Goal: Transaction & Acquisition: Purchase product/service

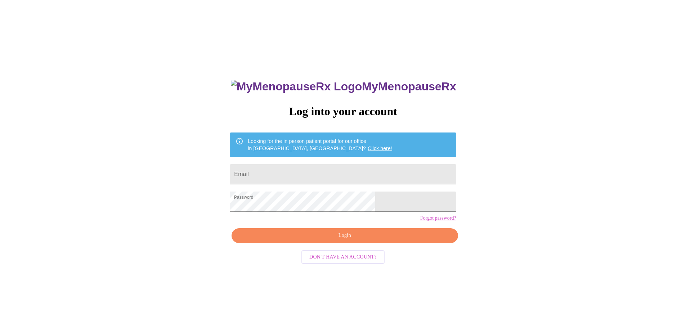
click at [348, 175] on input "Email" at bounding box center [343, 174] width 226 height 20
type input "cpuckett79@gmail.com"
drag, startPoint x: 312, startPoint y: 250, endPoint x: 328, endPoint y: 249, distance: 15.5
click at [312, 240] on span "Login" at bounding box center [344, 235] width 209 height 9
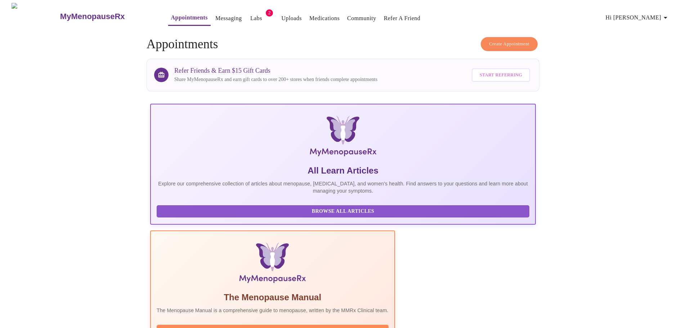
click at [250, 17] on link "Labs" at bounding box center [256, 18] width 12 height 10
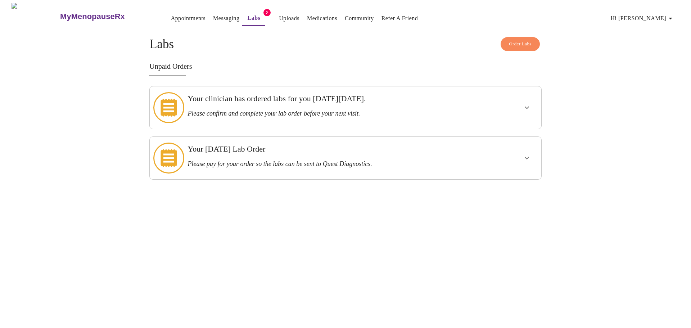
click at [505, 98] on div at bounding box center [506, 107] width 64 height 37
click at [523, 103] on icon "show more" at bounding box center [527, 107] width 9 height 9
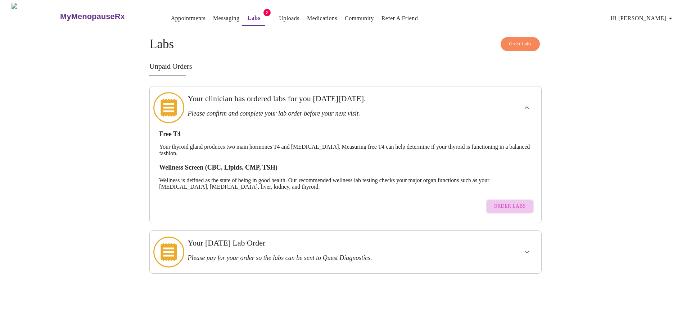
click at [523, 202] on span "Order Labs" at bounding box center [510, 206] width 32 height 9
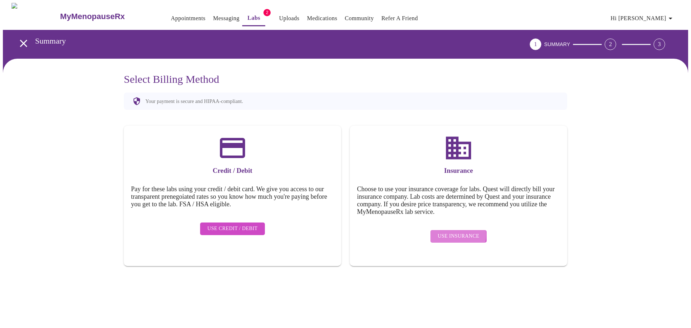
click at [450, 232] on span "Use Insurance" at bounding box center [458, 236] width 41 height 9
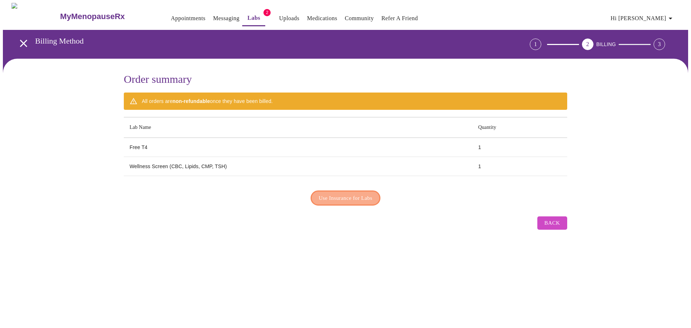
click at [335, 194] on span "Use Insurance for Labs" at bounding box center [346, 197] width 54 height 9
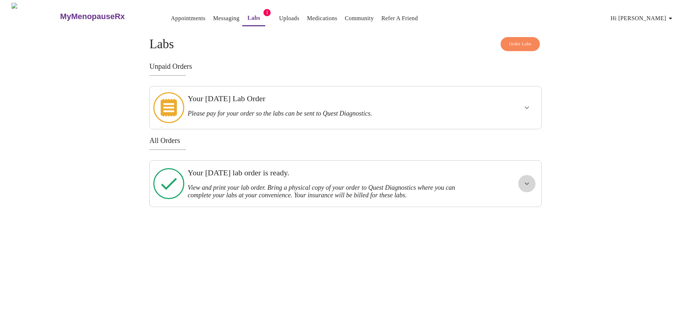
click at [527, 182] on icon "show more" at bounding box center [527, 183] width 4 height 3
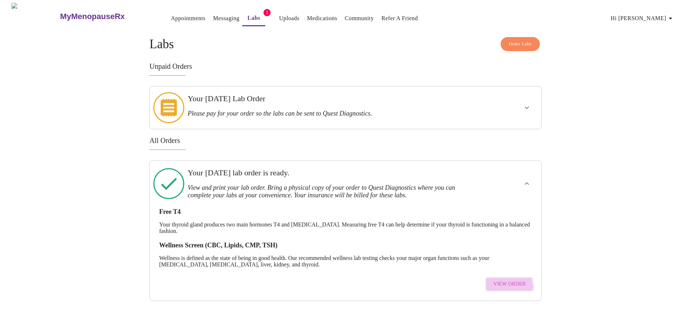
click at [507, 280] on span "View Order" at bounding box center [510, 284] width 32 height 9
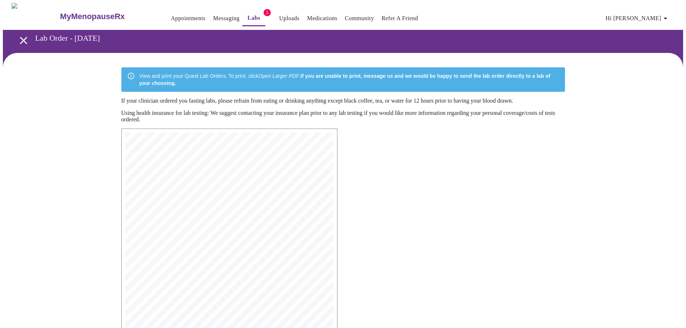
scroll to position [115, 0]
